Goal: Information Seeking & Learning: Learn about a topic

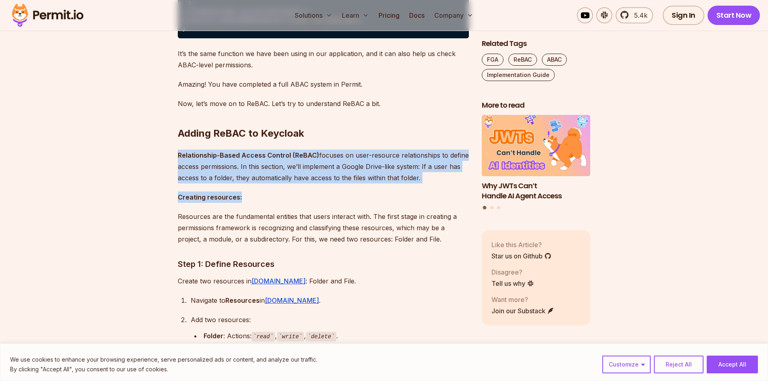
drag, startPoint x: 173, startPoint y: 195, endPoint x: 454, endPoint y: 229, distance: 282.3
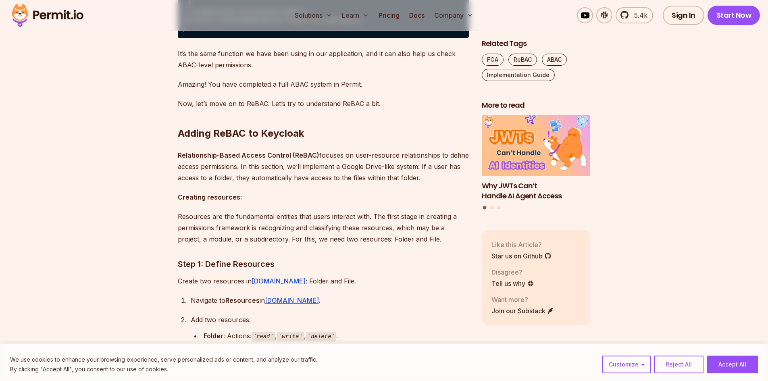
drag, startPoint x: 338, startPoint y: 213, endPoint x: 229, endPoint y: 201, distance: 110.0
click at [229, 184] on p "Relationship-Based Access Control (ReBAC) focuses on user-resource relationship…" at bounding box center [323, 167] width 291 height 34
click at [229, 159] on strong "Relationship-Based Access Control (ReBAC)" at bounding box center [249, 155] width 142 height 8
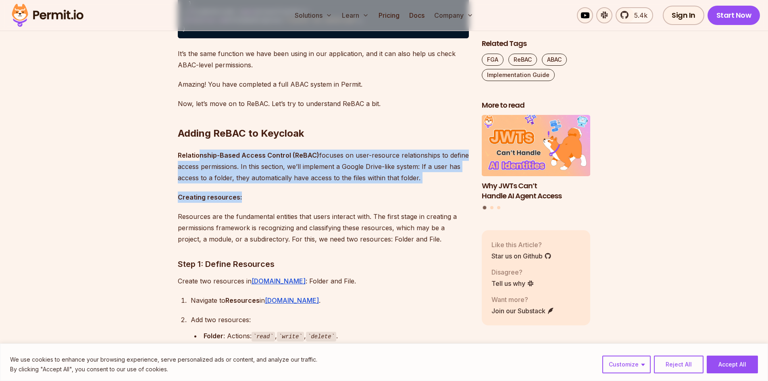
drag, startPoint x: 199, startPoint y: 200, endPoint x: 404, endPoint y: 237, distance: 207.7
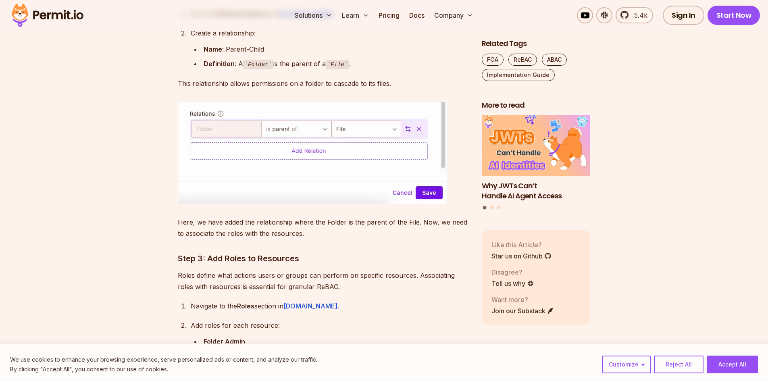
scroll to position [6346, 0]
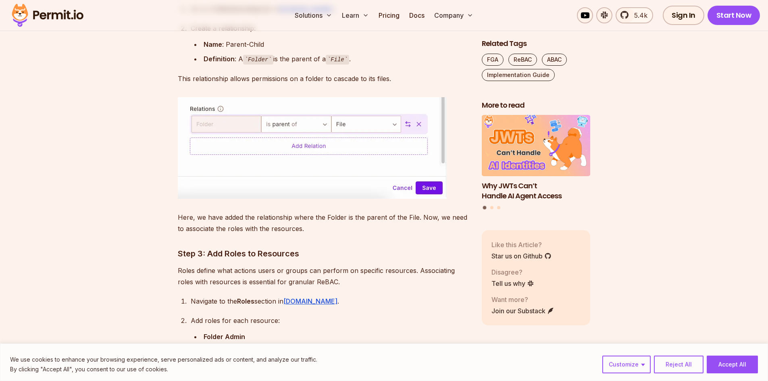
drag, startPoint x: 295, startPoint y: 225, endPoint x: 289, endPoint y: 223, distance: 6.4
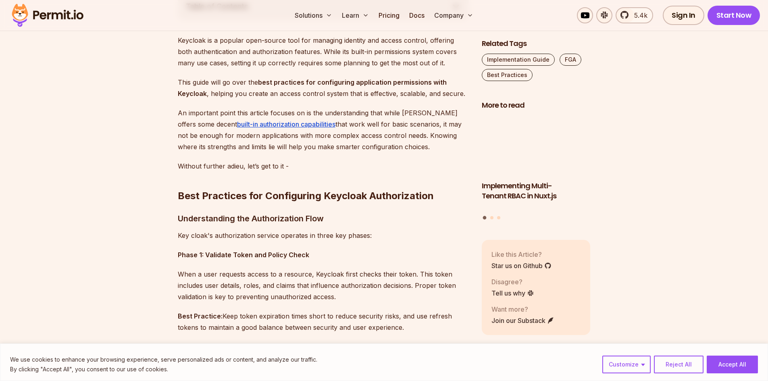
scroll to position [682, 0]
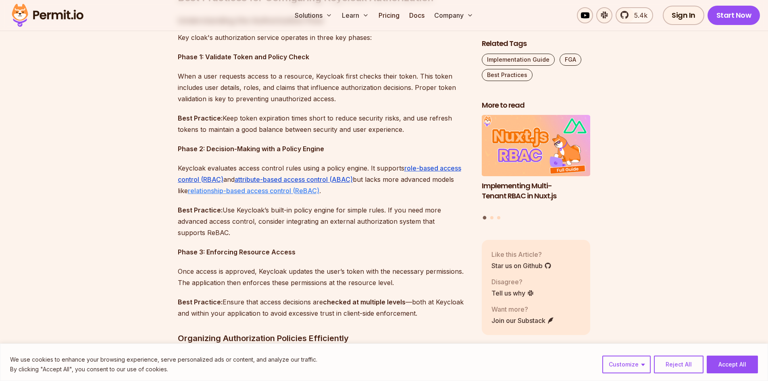
click at [274, 190] on link "relationship-based access control (ReBAC)" at bounding box center [254, 191] width 132 height 8
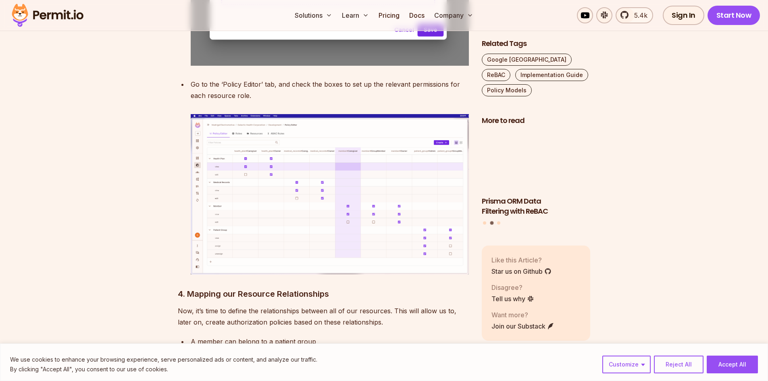
scroll to position [3671, 0]
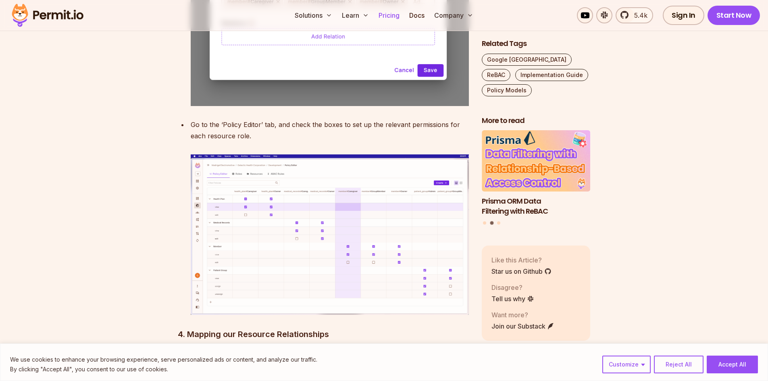
click at [382, 20] on link "Pricing" at bounding box center [389, 15] width 27 height 16
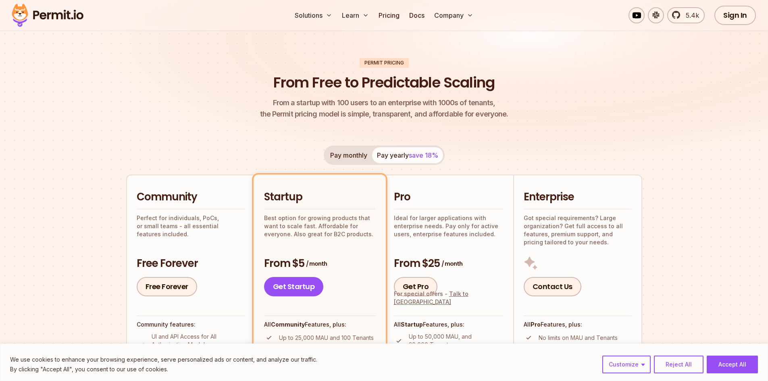
scroll to position [81, 0]
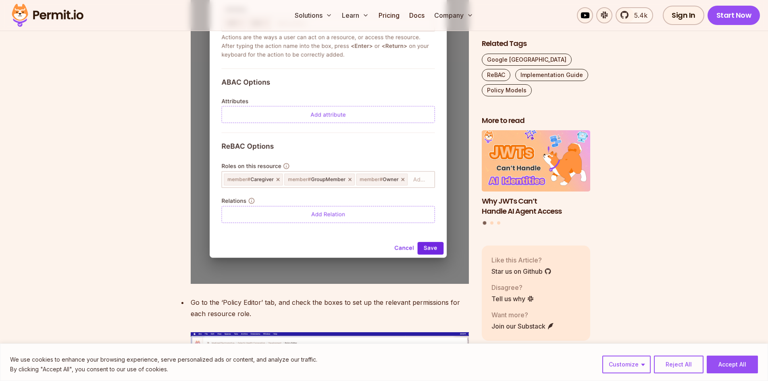
scroll to position [3574, 0]
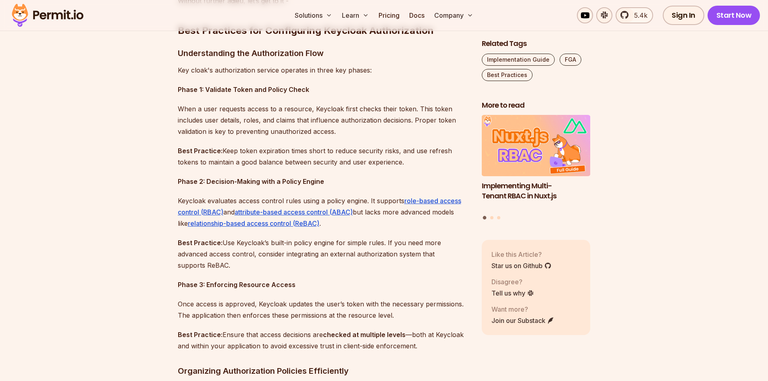
drag, startPoint x: 0, startPoint y: 0, endPoint x: 441, endPoint y: 110, distance: 454.0
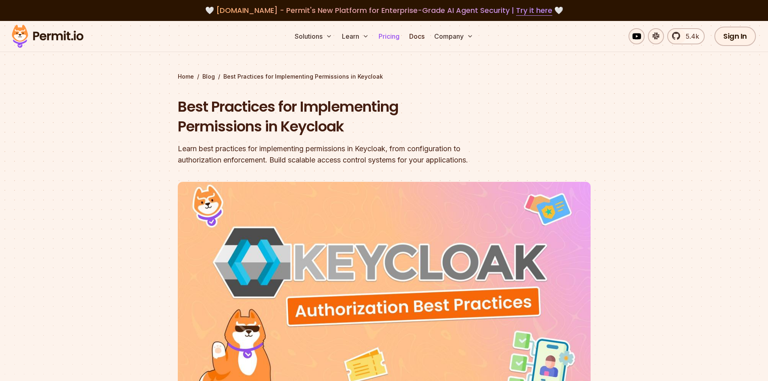
click at [391, 35] on link "Pricing" at bounding box center [389, 36] width 27 height 16
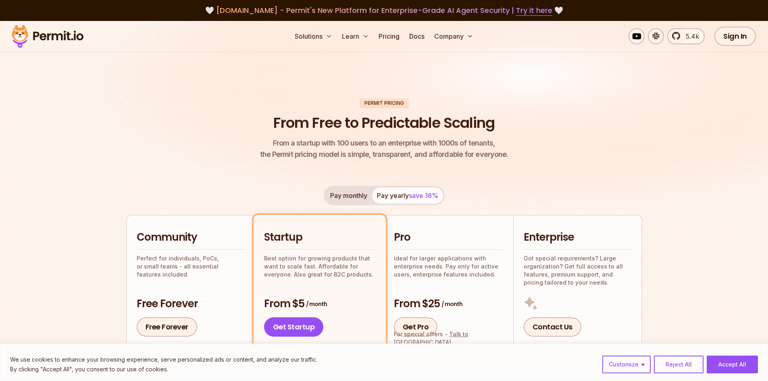
drag, startPoint x: 196, startPoint y: 104, endPoint x: 377, endPoint y: 5, distance: 206.2
click at [197, 104] on header "Permit Pricing From Free to Predictable Scaling From a startup with 100 users t…" at bounding box center [384, 129] width 516 height 62
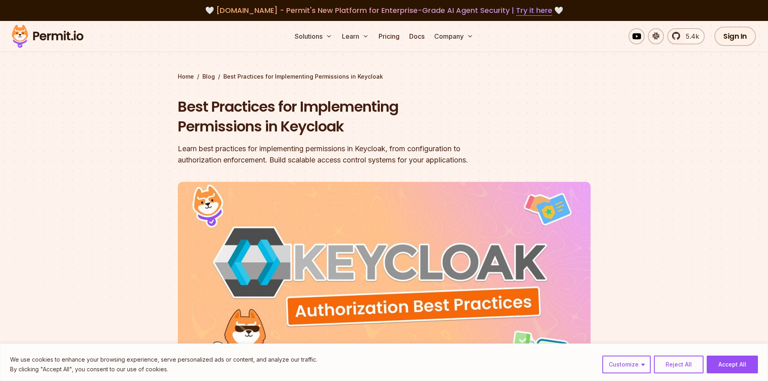
drag, startPoint x: 721, startPoint y: 218, endPoint x: 703, endPoint y: 220, distance: 17.9
click at [720, 218] on div at bounding box center [384, 328] width 768 height 296
drag, startPoint x: 255, startPoint y: 130, endPoint x: 397, endPoint y: 144, distance: 142.3
click at [396, 144] on div "Best Practices for Implementing Permissions in Keycloak Learn best practices fo…" at bounding box center [333, 131] width 310 height 69
click at [397, 144] on div "Learn best practices for implementing permissions in Keycloak, from configurati…" at bounding box center [333, 154] width 310 height 23
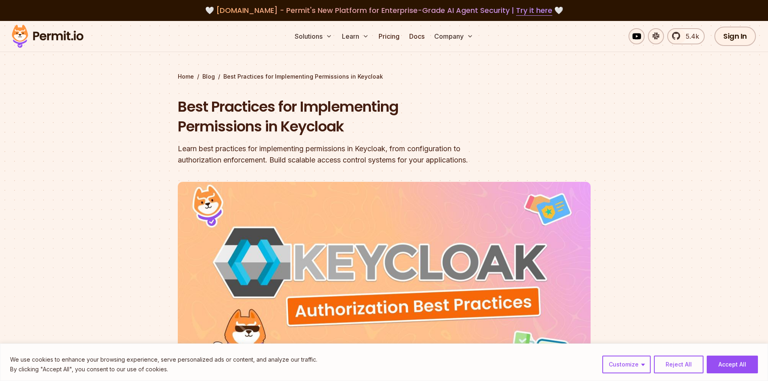
drag, startPoint x: 407, startPoint y: 80, endPoint x: 403, endPoint y: 86, distance: 7.5
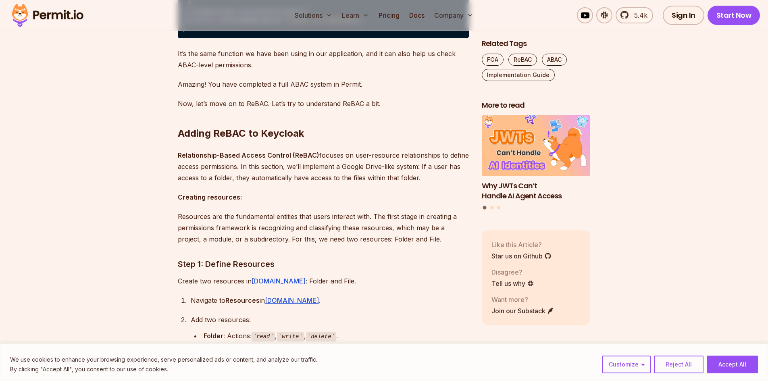
scroll to position [5781, 0]
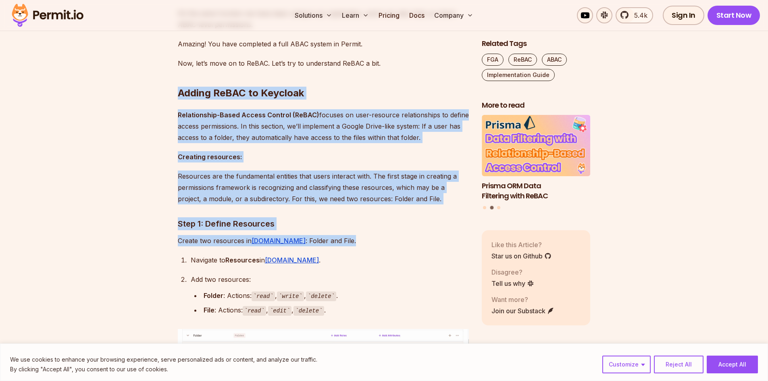
drag, startPoint x: 347, startPoint y: 287, endPoint x: 151, endPoint y: 143, distance: 243.5
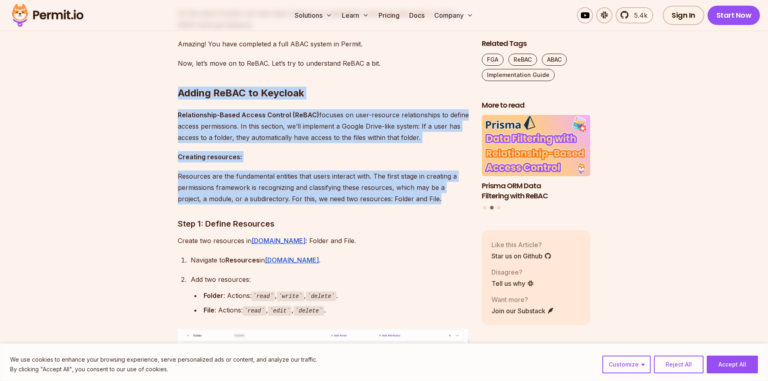
drag, startPoint x: 145, startPoint y: 136, endPoint x: 422, endPoint y: 241, distance: 296.6
click at [422, 205] on p "Resources are the fundamental entities that users interact with. The first stag…" at bounding box center [323, 188] width 291 height 34
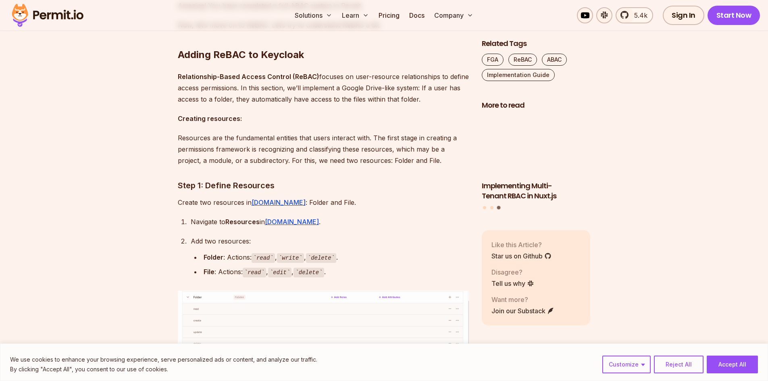
scroll to position [5862, 0]
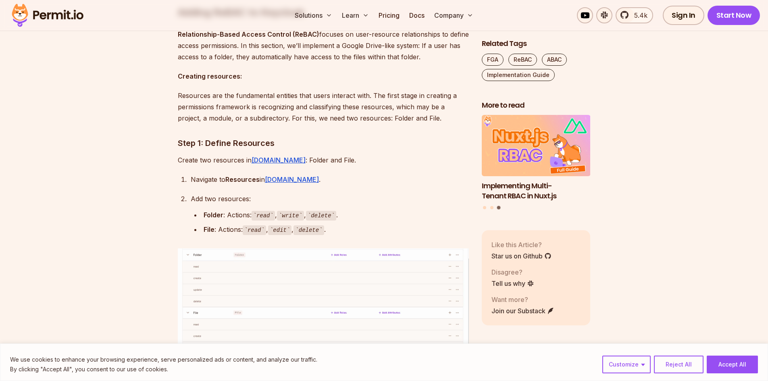
click at [750, 361] on button "Accept All" at bounding box center [732, 365] width 51 height 18
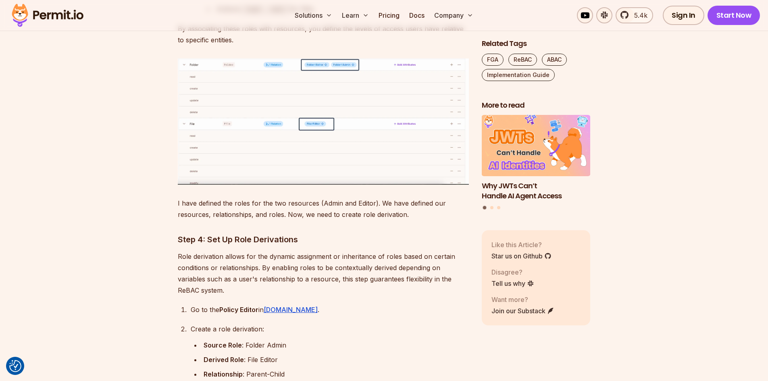
scroll to position [6871, 0]
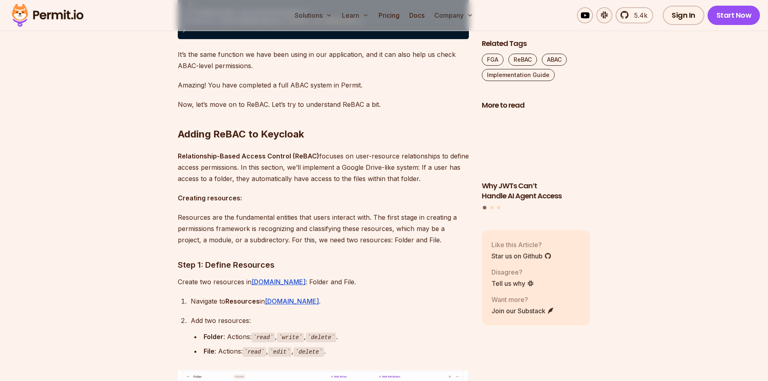
scroll to position [5741, 0]
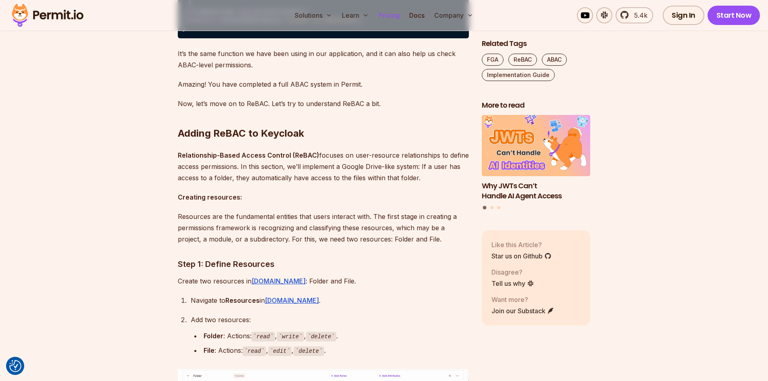
click at [387, 18] on link "Pricing" at bounding box center [389, 15] width 27 height 16
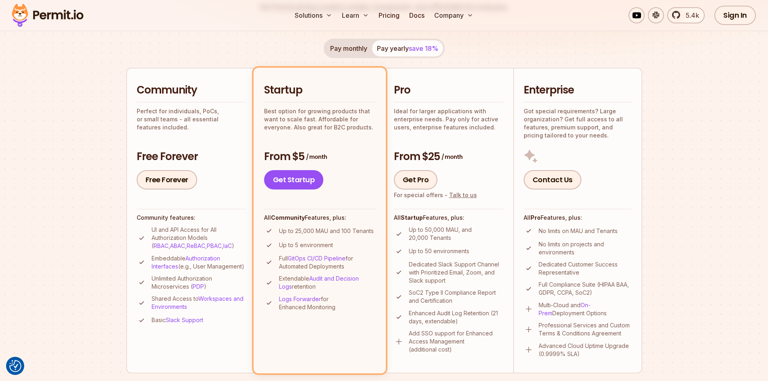
scroll to position [161, 0]
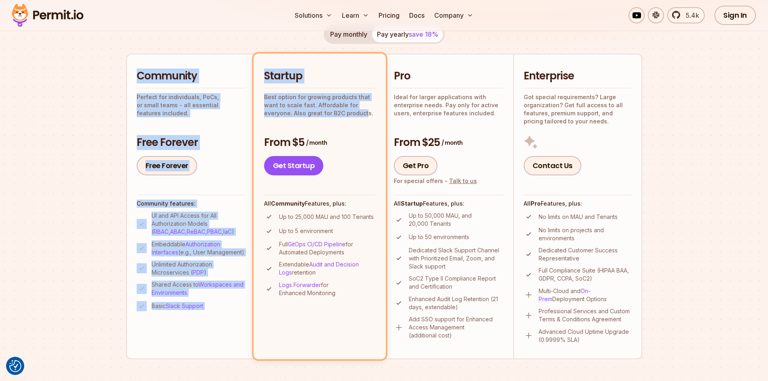
drag, startPoint x: 133, startPoint y: 75, endPoint x: 365, endPoint y: 113, distance: 234.6
click at [365, 113] on ul "Community Perfect for individuals, PoCs, or small teams - all essential feature…" at bounding box center [384, 206] width 516 height 305
click at [365, 113] on p "Best option for growing products that want to scale fast. Affordable for everyo…" at bounding box center [319, 105] width 111 height 24
drag, startPoint x: 372, startPoint y: 113, endPoint x: 152, endPoint y: 78, distance: 222.3
click at [153, 78] on ul "Community Perfect for individuals, PoCs, or small teams - all essential feature…" at bounding box center [384, 206] width 516 height 305
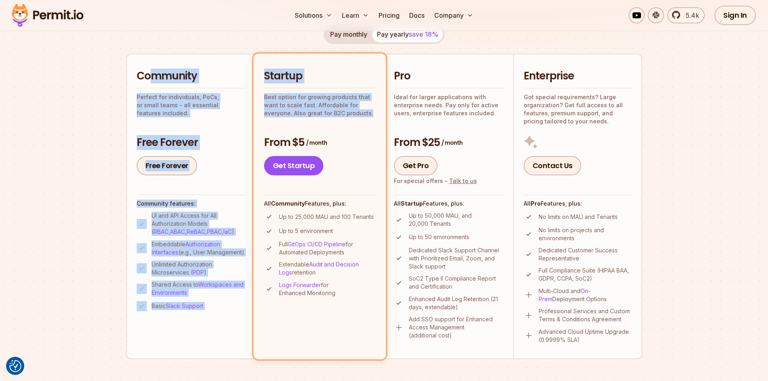
click at [152, 78] on h2 "Community" at bounding box center [191, 76] width 109 height 15
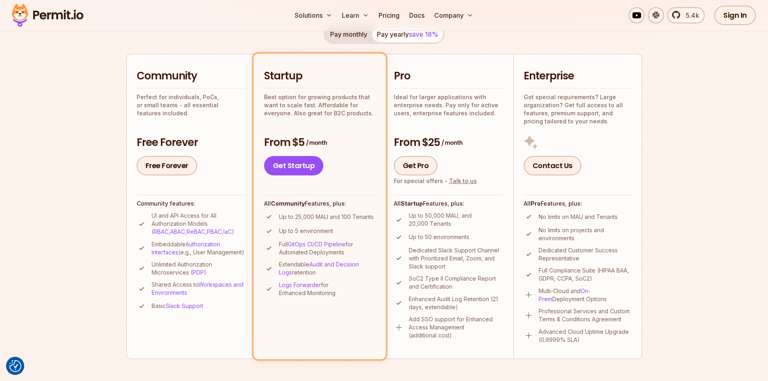
click at [151, 78] on h2 "Community" at bounding box center [191, 76] width 109 height 15
click at [297, 79] on h2 "Startup" at bounding box center [319, 76] width 111 height 15
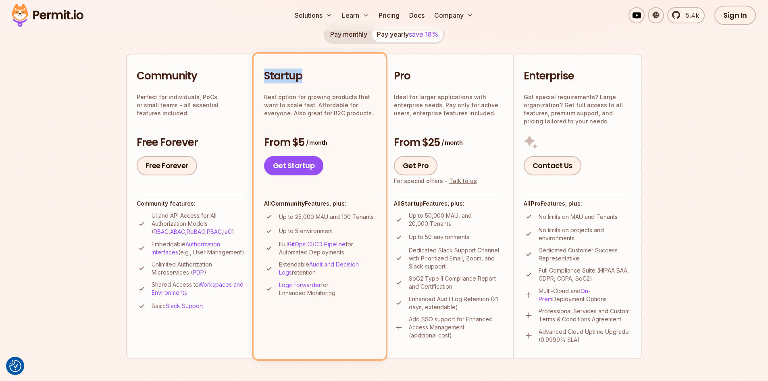
click at [297, 79] on h2 "Startup" at bounding box center [319, 76] width 111 height 15
click at [298, 79] on h2 "Startup" at bounding box center [319, 76] width 111 height 15
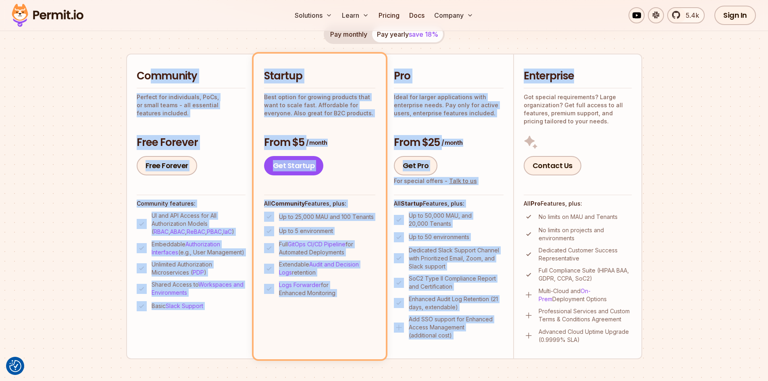
drag, startPoint x: 588, startPoint y: 77, endPoint x: 154, endPoint y: 81, distance: 433.3
click at [154, 81] on ul "Community Perfect for individuals, PoCs, or small teams - all essential feature…" at bounding box center [384, 206] width 516 height 305
click at [154, 81] on h2 "Community" at bounding box center [191, 76] width 109 height 15
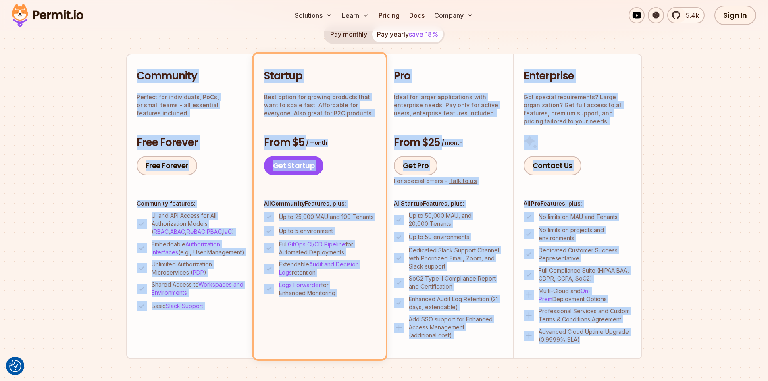
drag, startPoint x: 136, startPoint y: 77, endPoint x: 604, endPoint y: 344, distance: 539.1
click at [604, 344] on ul "Community Perfect for individuals, PoCs, or small teams - all essential feature…" at bounding box center [384, 206] width 516 height 305
click at [604, 344] on p "Advanced Cloud Uptime Upgrade (0.9999% SLA)" at bounding box center [585, 336] width 93 height 16
drag, startPoint x: 607, startPoint y: 344, endPoint x: 140, endPoint y: 71, distance: 540.4
click at [140, 71] on ul "Community Perfect for individuals, PoCs, or small teams - all essential feature…" at bounding box center [384, 206] width 516 height 305
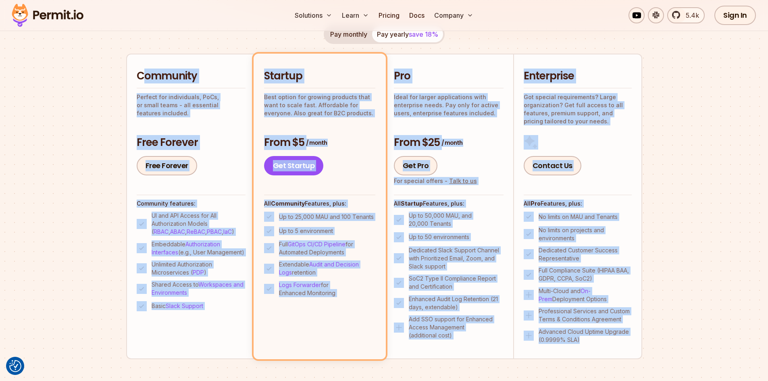
click at [140, 71] on h2 "Community" at bounding box center [191, 76] width 109 height 15
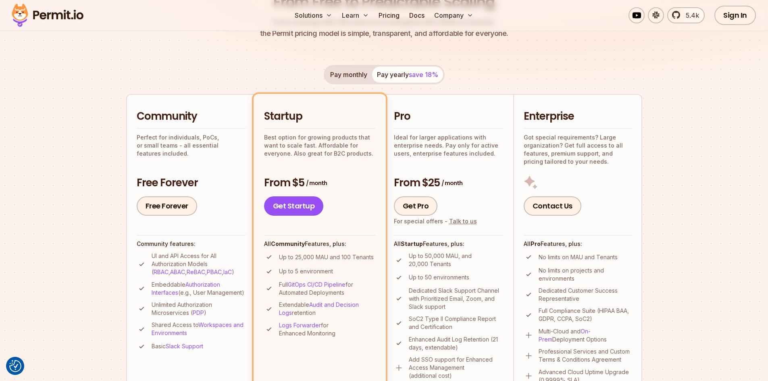
scroll to position [0, 0]
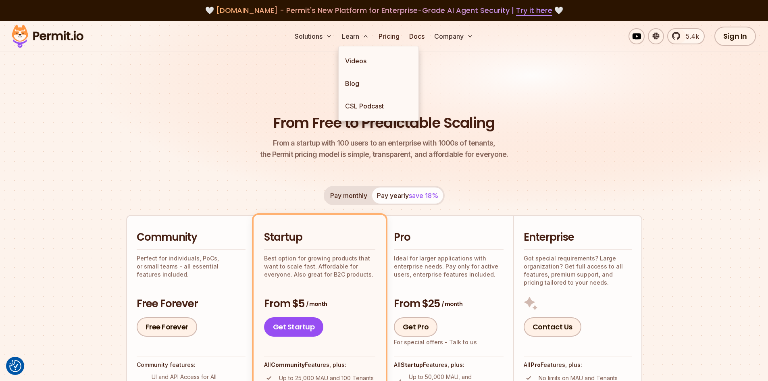
click at [342, 35] on button "Learn" at bounding box center [355, 36] width 33 height 16
click at [390, 41] on link "Pricing" at bounding box center [389, 36] width 27 height 16
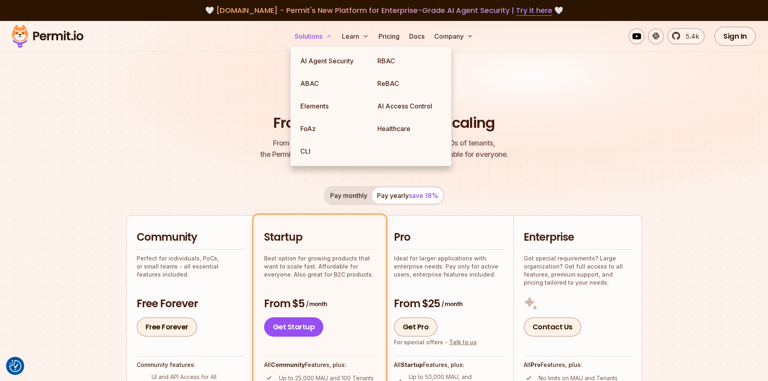
click at [314, 40] on button "Solutions" at bounding box center [314, 36] width 44 height 16
click at [400, 84] on link "ReBAC" at bounding box center [409, 83] width 77 height 23
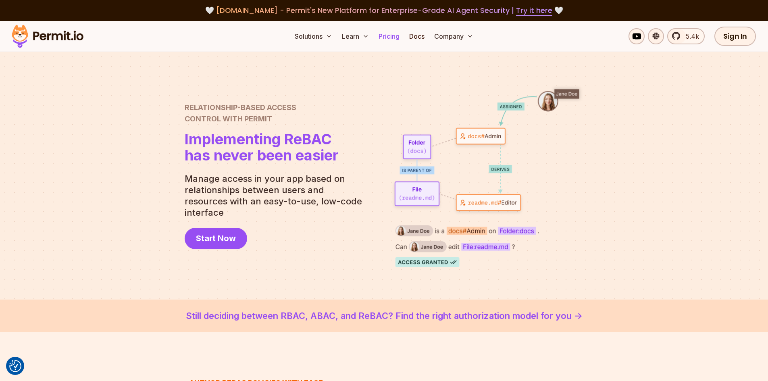
click at [392, 38] on link "Pricing" at bounding box center [389, 36] width 27 height 16
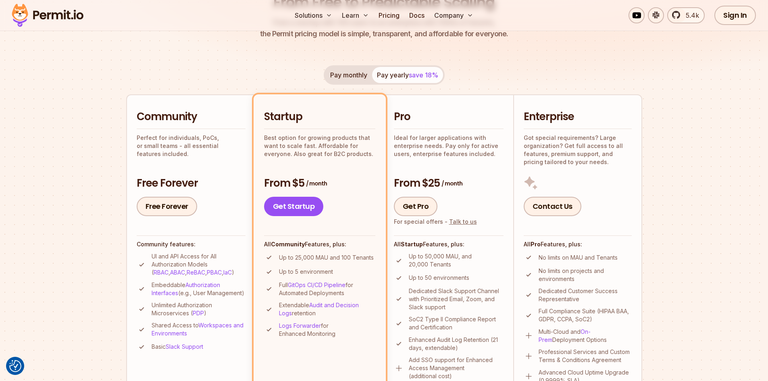
scroll to position [121, 0]
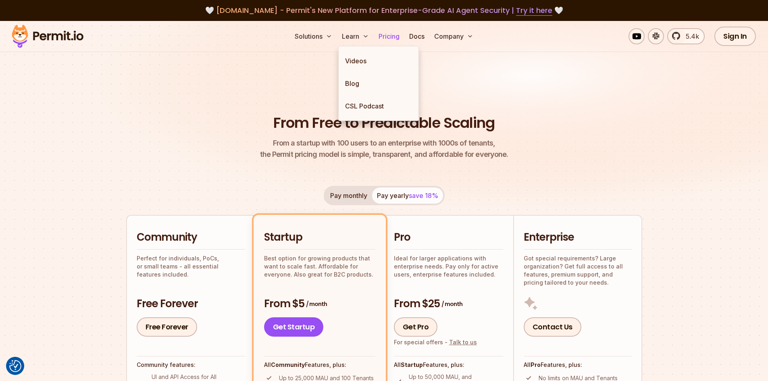
click at [382, 36] on link "Pricing" at bounding box center [389, 36] width 27 height 16
